Goal: Information Seeking & Learning: Learn about a topic

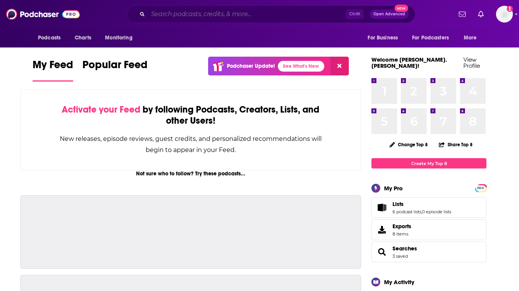
click at [321, 18] on input "Search podcasts, credits, & more..." at bounding box center [247, 14] width 198 height 12
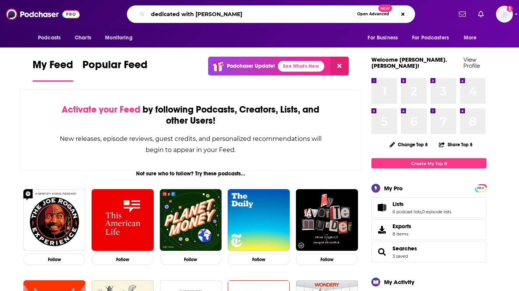
type input "dedicated with [PERSON_NAME]"
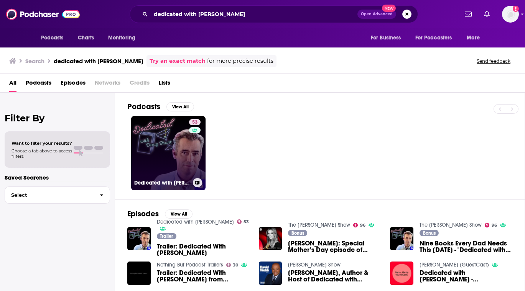
click at [171, 160] on link "53 Dedicated with [PERSON_NAME]" at bounding box center [168, 153] width 74 height 74
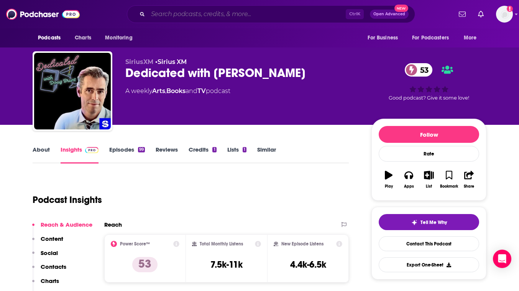
click at [199, 14] on input "Search podcasts, credits, & more..." at bounding box center [247, 14] width 198 height 12
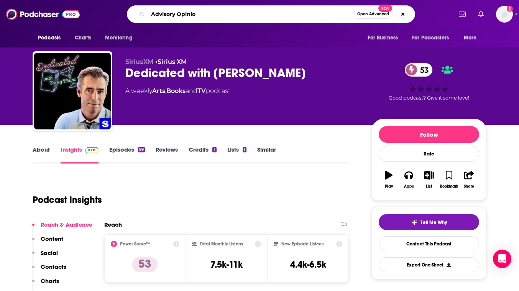
type input "Advisory Opinion"
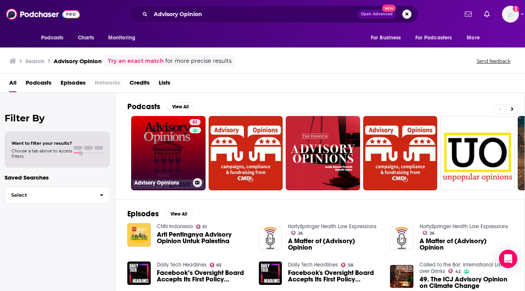
click at [172, 143] on link "61 Advisory Opinions" at bounding box center [168, 153] width 74 height 74
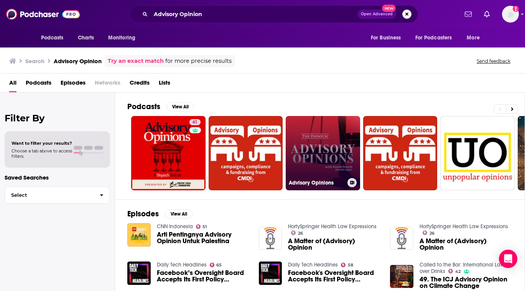
click at [319, 140] on link "Advisory Opinions" at bounding box center [323, 153] width 74 height 74
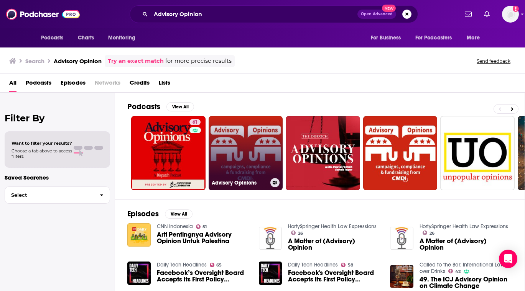
click at [260, 137] on link "Advisory Opinions" at bounding box center [246, 153] width 74 height 74
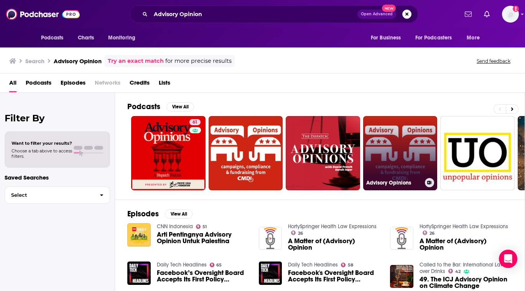
click at [387, 142] on link "Advisory Opinions" at bounding box center [400, 153] width 74 height 74
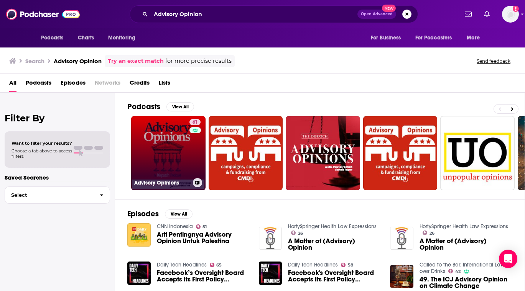
click at [183, 145] on link "61 Advisory Opinions" at bounding box center [168, 153] width 74 height 74
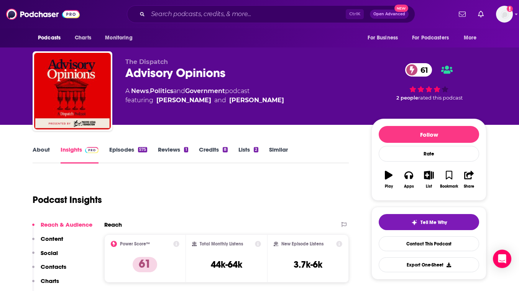
click at [45, 149] on link "About" at bounding box center [41, 155] width 17 height 18
